Goal: Find specific fact: Find contact information

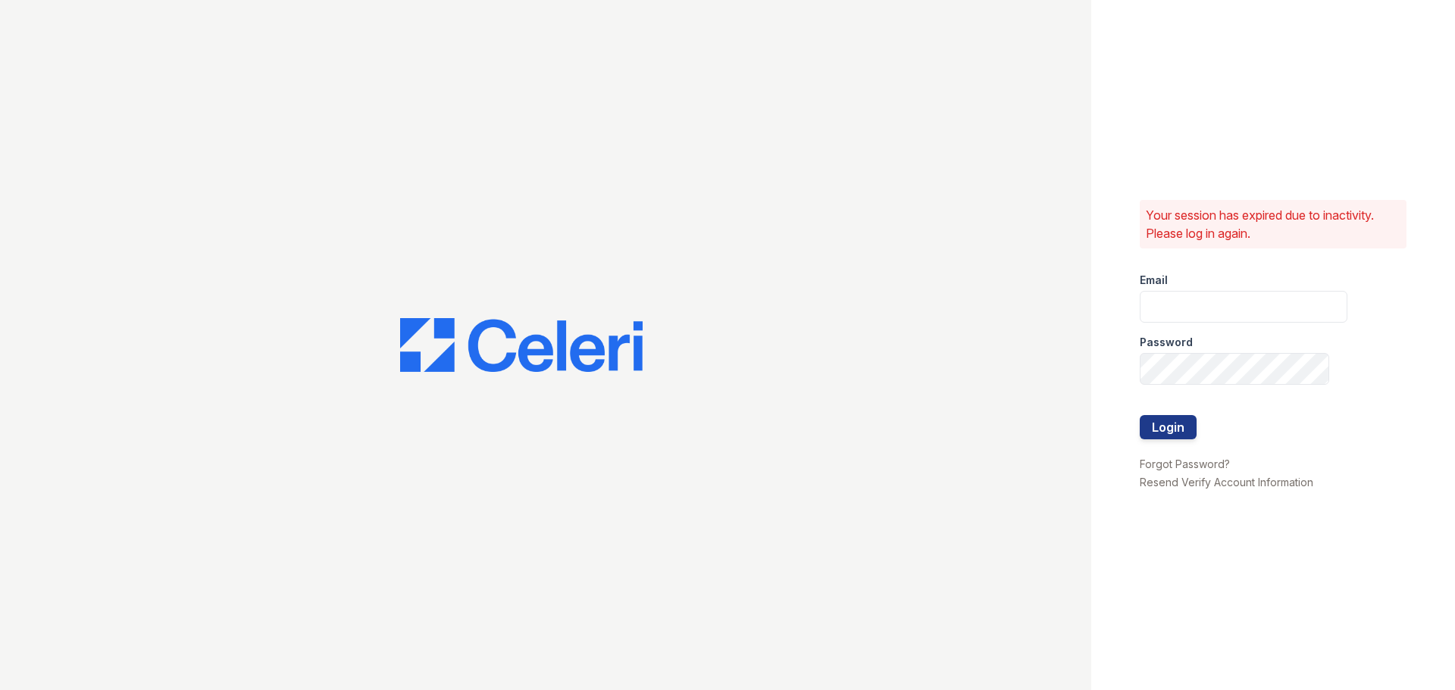
type input "raindance1@cafmanagement.com"
click at [588, 350] on div "Your session has expired due to inactivity. Please log in again. Email raindanc…" at bounding box center [727, 345] width 1455 height 690
click at [1140, 415] on button "Login" at bounding box center [1168, 427] width 57 height 24
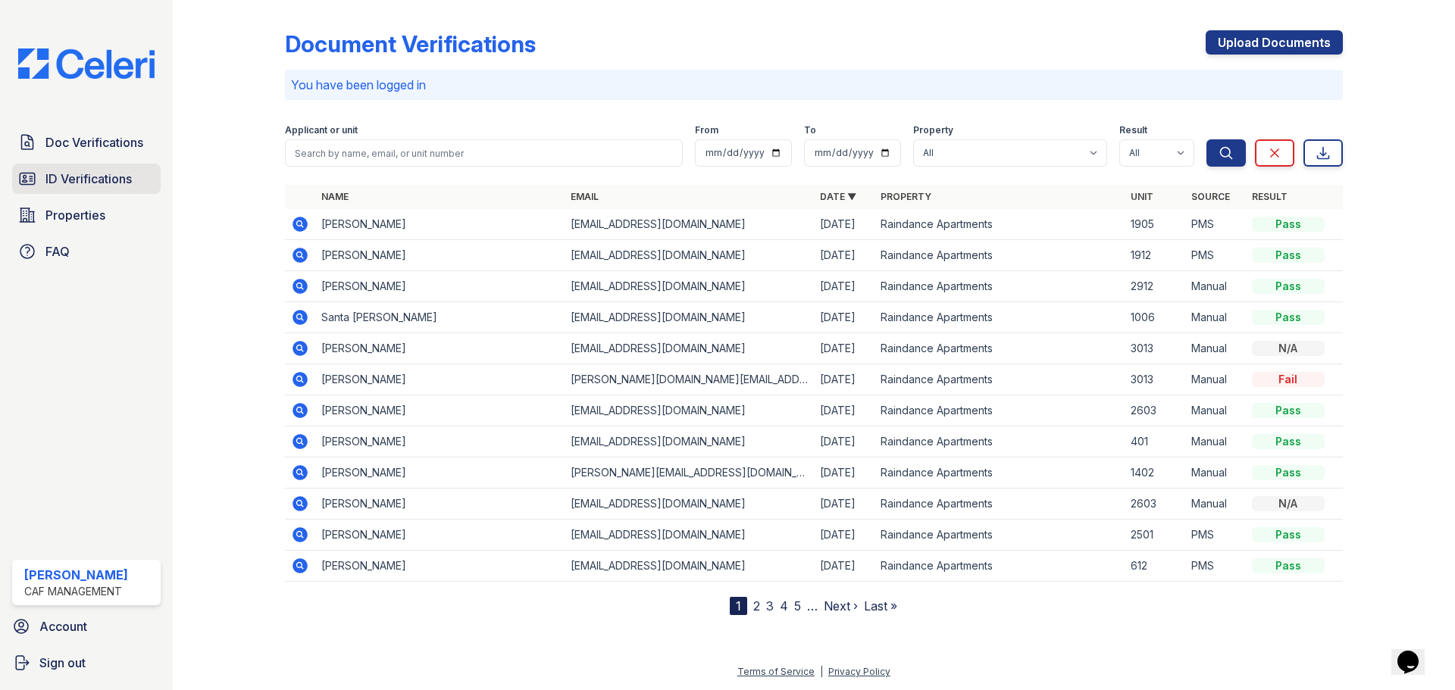
click at [36, 174] on icon at bounding box center [27, 179] width 18 height 18
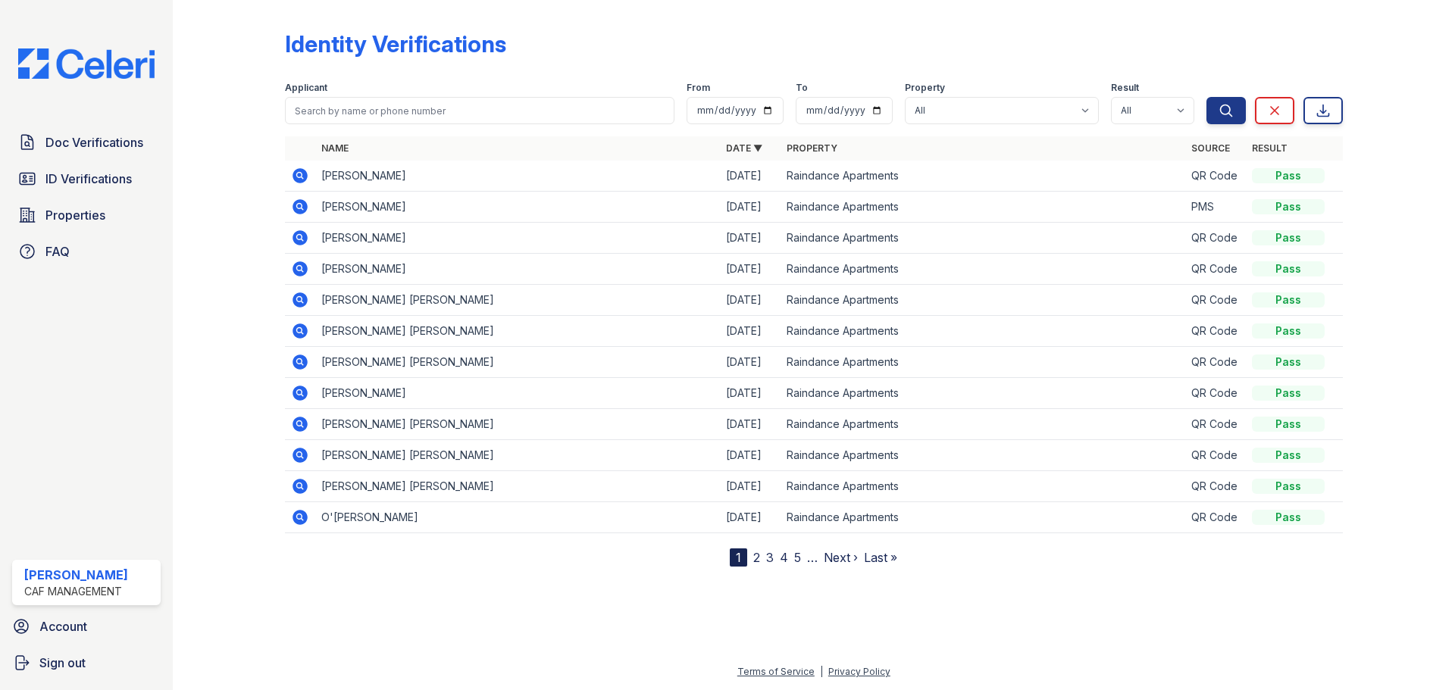
click at [442, 164] on td "[PERSON_NAME]" at bounding box center [517, 176] width 405 height 31
click at [428, 170] on td "[PERSON_NAME]" at bounding box center [517, 176] width 405 height 31
click at [294, 174] on icon at bounding box center [300, 175] width 15 height 15
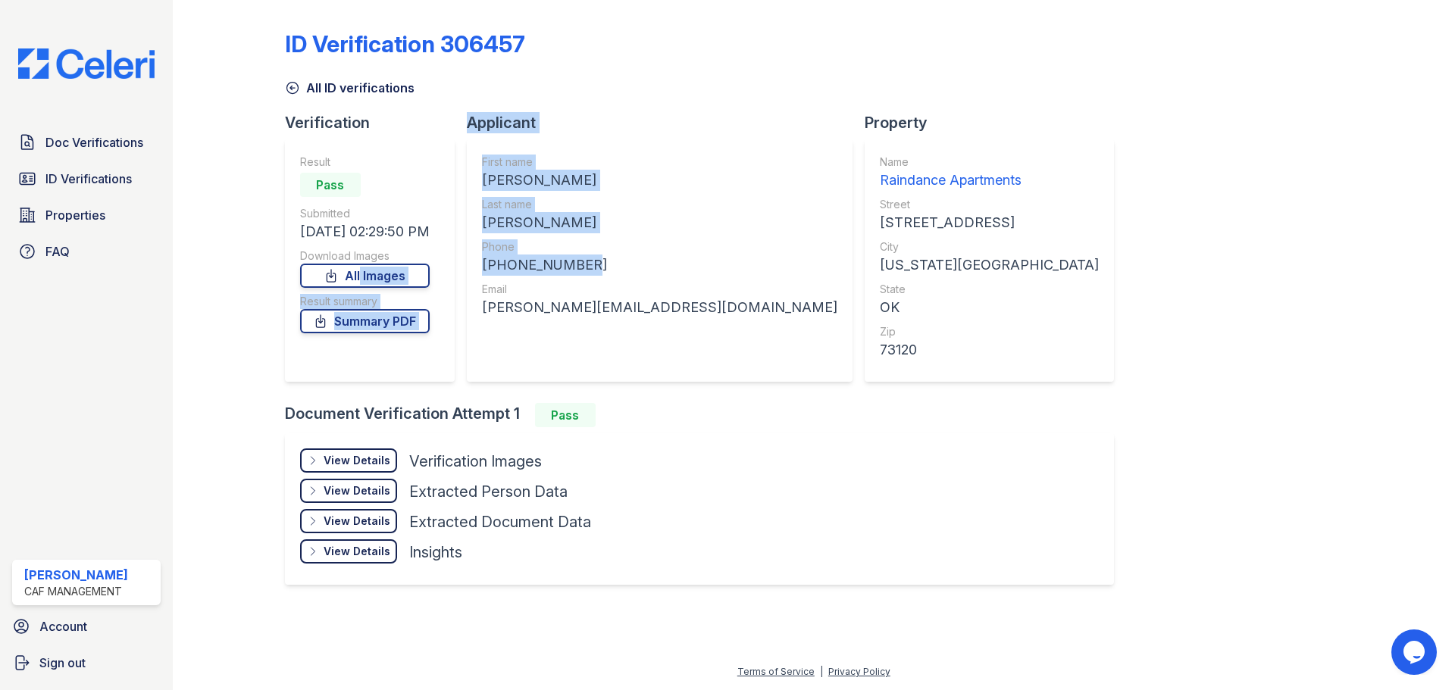
drag, startPoint x: 590, startPoint y: 257, endPoint x: 486, endPoint y: 267, distance: 105.1
click at [477, 266] on div "First name MIA NECHELLE Last name NEWMAN Phone +14055004362 Email newman.mia01@…" at bounding box center [660, 260] width 386 height 243
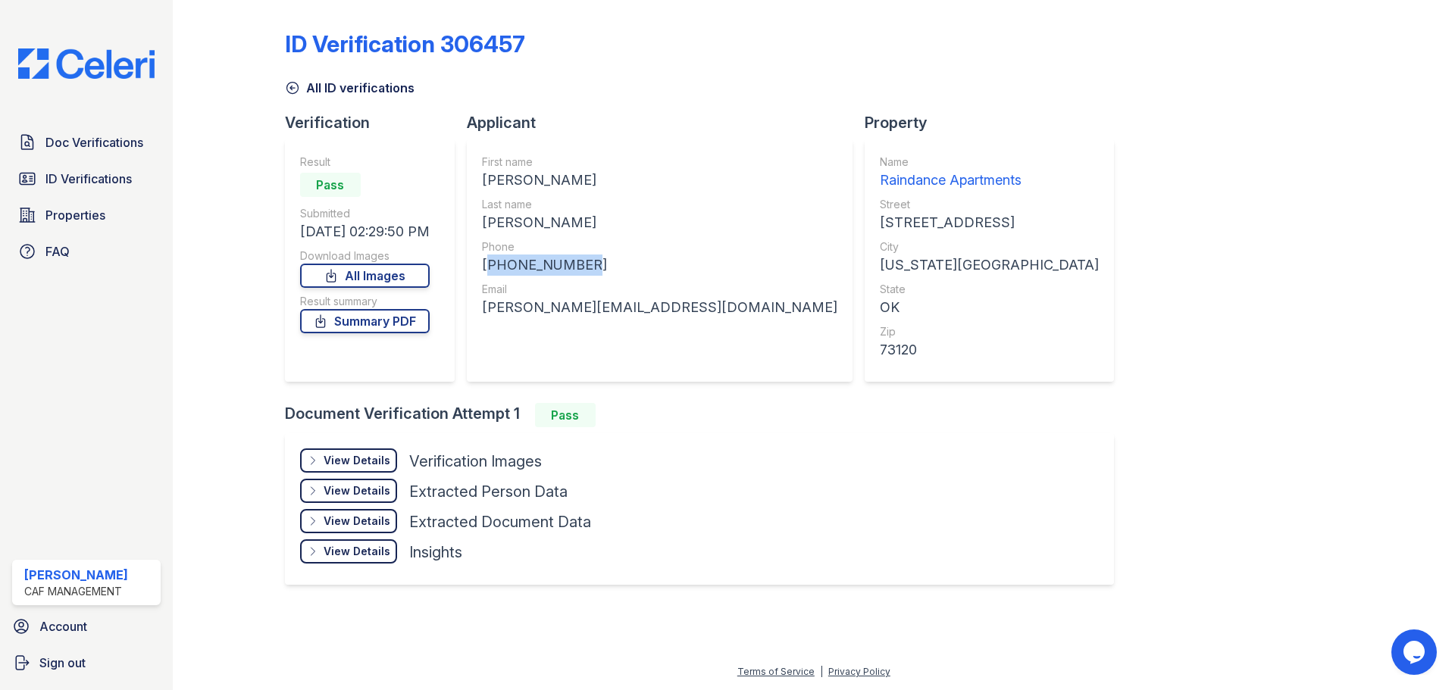
copy div "+14055004362"
click at [661, 302] on div "First name MIA NECHELLE Last name NEWMAN Phone +14055004362 Email newman.mia01@…" at bounding box center [660, 260] width 386 height 243
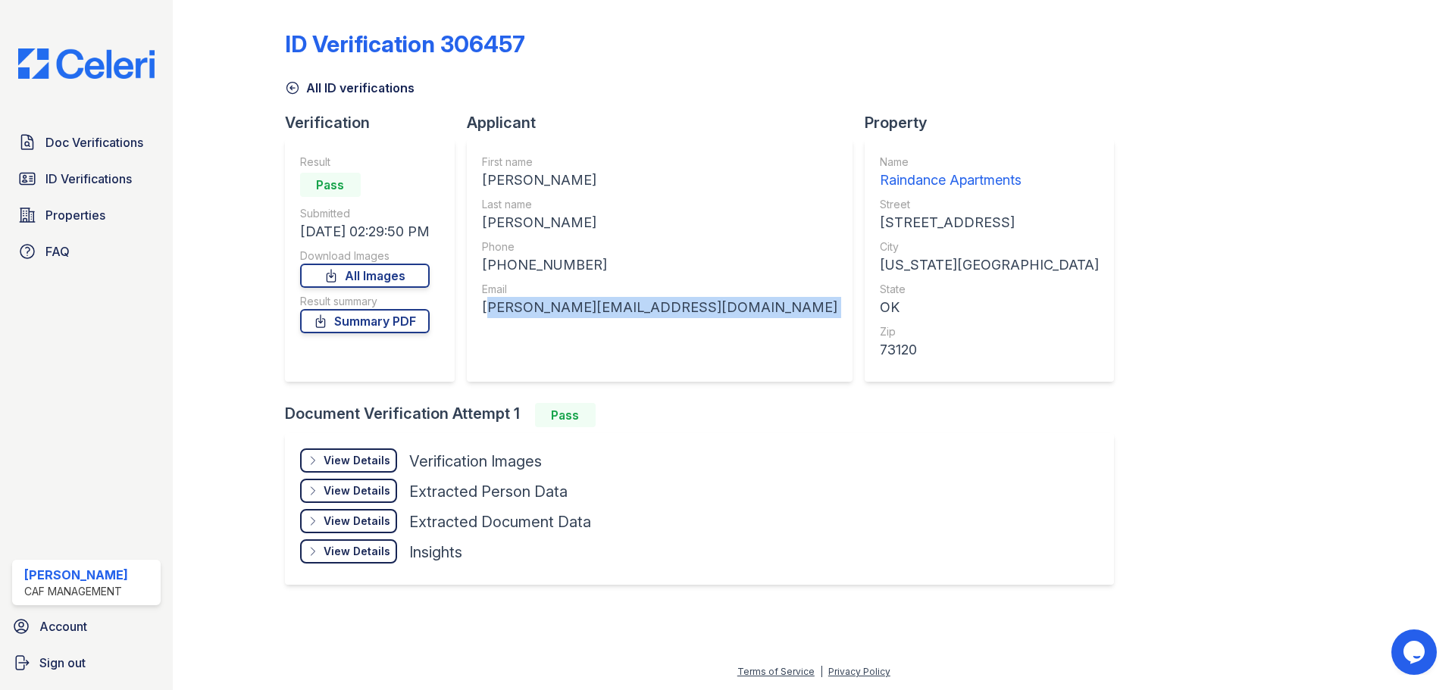
drag, startPoint x: 661, startPoint y: 302, endPoint x: 509, endPoint y: 315, distance: 152.1
click at [494, 321] on div "First name MIA NECHELLE Last name NEWMAN Phone +14055004362 Email newman.mia01@…" at bounding box center [660, 260] width 386 height 243
copy div "newman.mia01@gmail.com"
click at [292, 89] on icon at bounding box center [292, 87] width 15 height 15
